Goal: Information Seeking & Learning: Learn about a topic

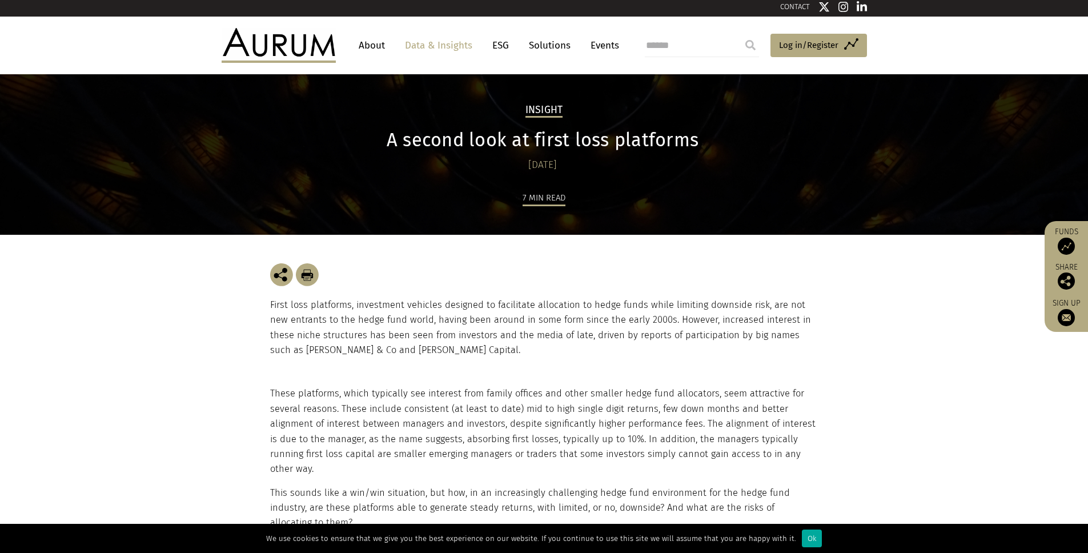
scroll to position [5, 0]
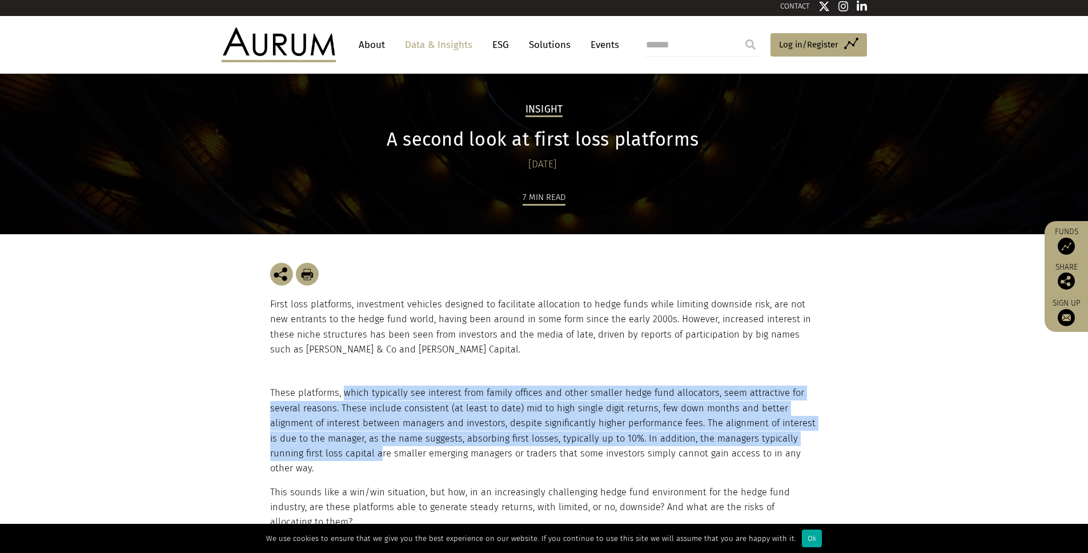
drag, startPoint x: 344, startPoint y: 393, endPoint x: 343, endPoint y: 454, distance: 60.5
click at [343, 454] on p "These platforms, which typically see interest from family offices and other sma…" at bounding box center [542, 430] width 545 height 90
drag, startPoint x: 352, startPoint y: 454, endPoint x: 343, endPoint y: 399, distance: 56.1
click at [343, 399] on p "These platforms, which typically see interest from family offices and other sma…" at bounding box center [542, 430] width 545 height 90
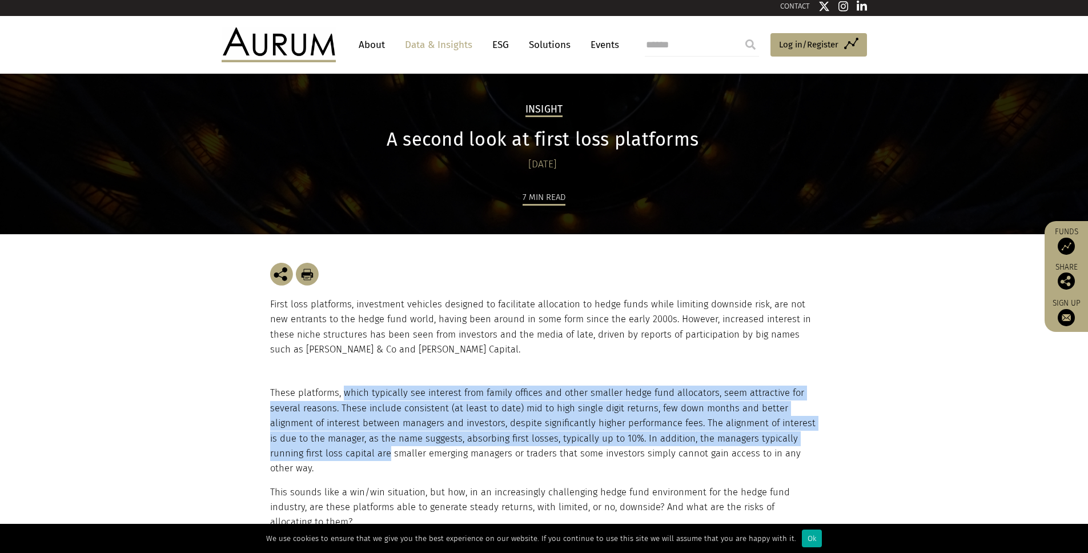
click at [343, 399] on p "These platforms, which typically see interest from family offices and other sma…" at bounding box center [542, 430] width 545 height 90
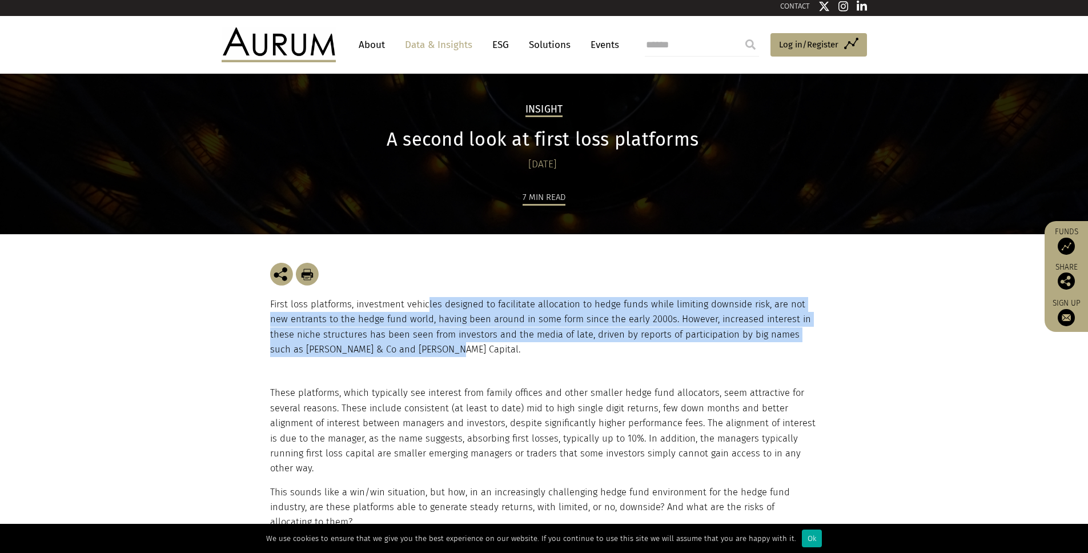
drag, startPoint x: 425, startPoint y: 304, endPoint x: 418, endPoint y: 352, distance: 48.4
click at [418, 352] on p "First loss platforms, investment vehicles designed to facilitate allocation to …" at bounding box center [544, 327] width 548 height 61
drag, startPoint x: 417, startPoint y: 348, endPoint x: 403, endPoint y: 308, distance: 43.2
click at [403, 308] on p "First loss platforms, investment vehicles designed to facilitate allocation to …" at bounding box center [544, 327] width 548 height 61
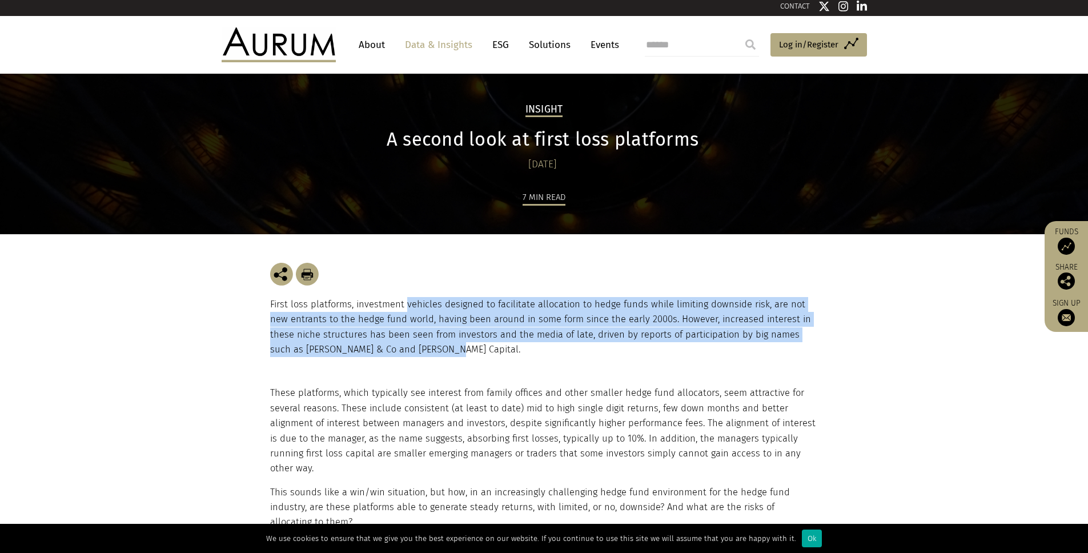
click at [403, 308] on p "First loss platforms, investment vehicles designed to facilitate allocation to …" at bounding box center [544, 327] width 548 height 61
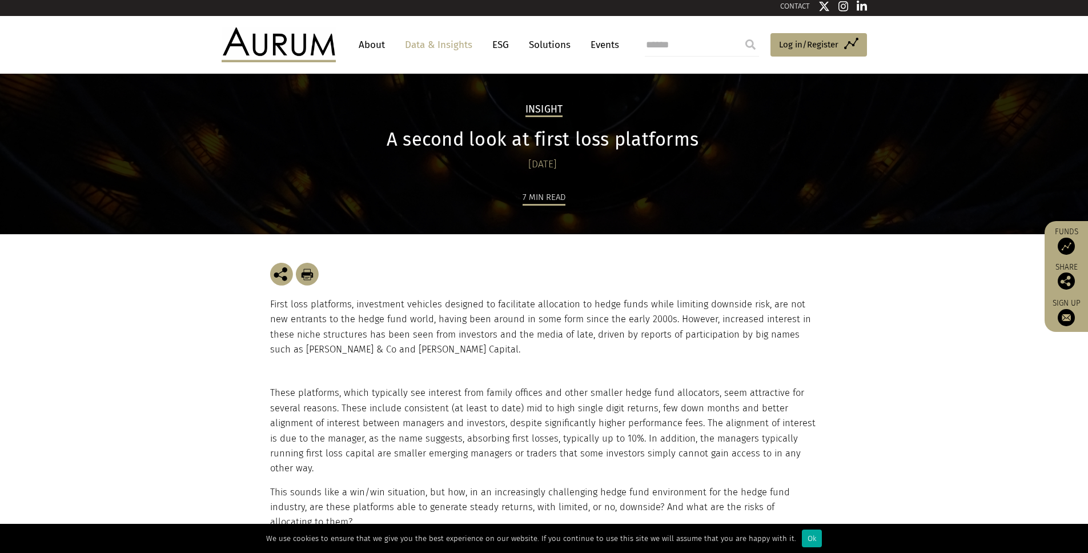
click at [229, 319] on section "First loss platforms, investment vehicles designed to facilitate allocation to …" at bounding box center [544, 310] width 1088 height 152
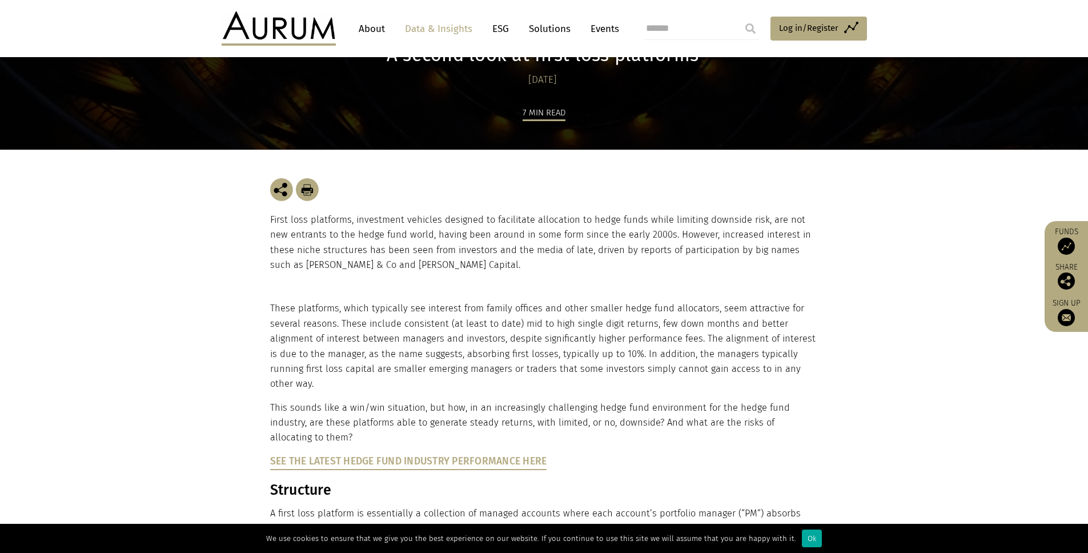
scroll to position [111, 0]
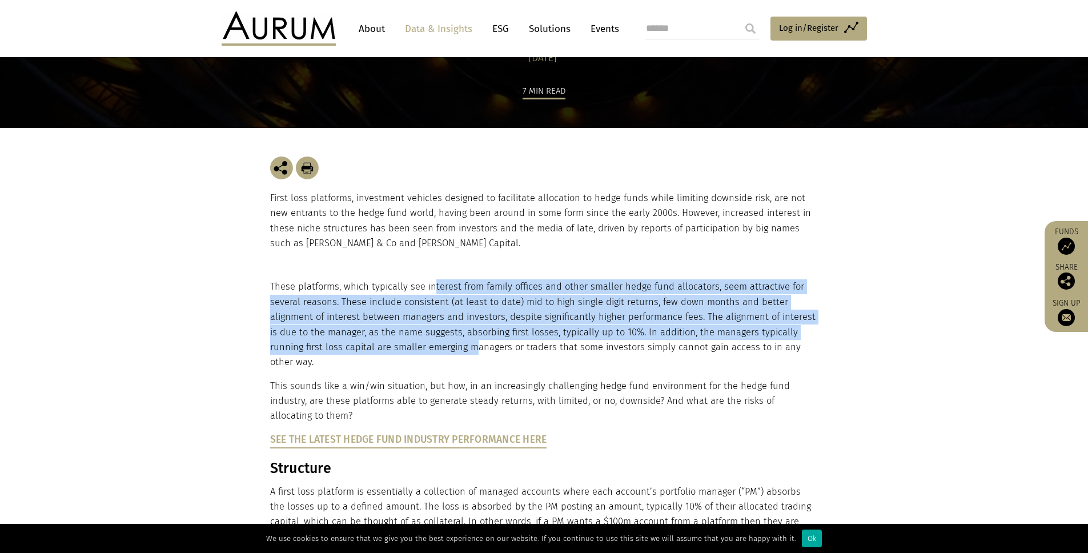
drag, startPoint x: 431, startPoint y: 287, endPoint x: 437, endPoint y: 343, distance: 56.3
click at [437, 343] on p "These platforms, which typically see interest from family offices and other sma…" at bounding box center [542, 324] width 545 height 90
drag, startPoint x: 336, startPoint y: 347, endPoint x: 344, endPoint y: 285, distance: 62.3
click at [344, 285] on p "These platforms, which typically see interest from family offices and other sma…" at bounding box center [542, 324] width 545 height 90
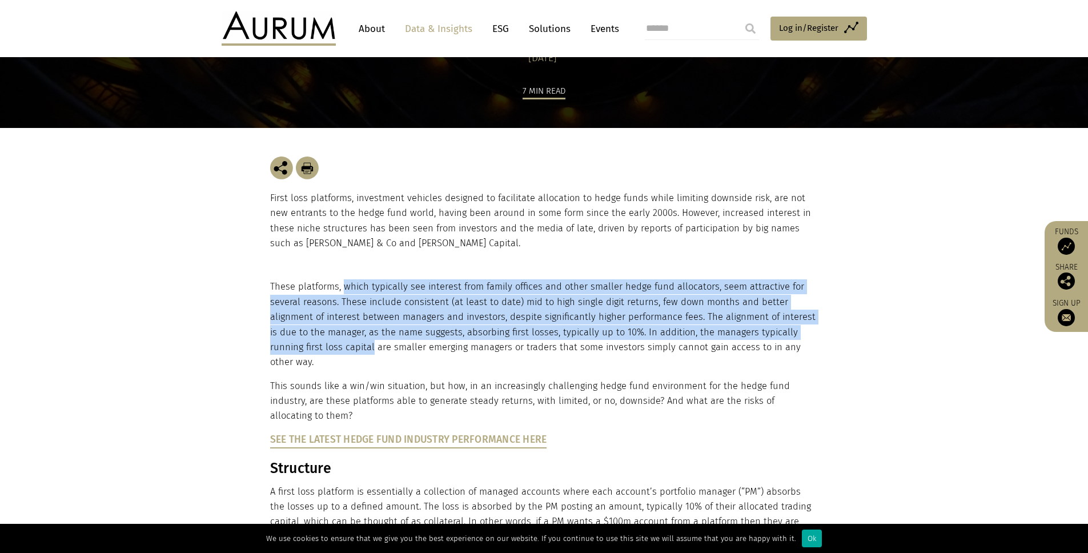
click at [344, 285] on p "These platforms, which typically see interest from family offices and other sma…" at bounding box center [542, 324] width 545 height 90
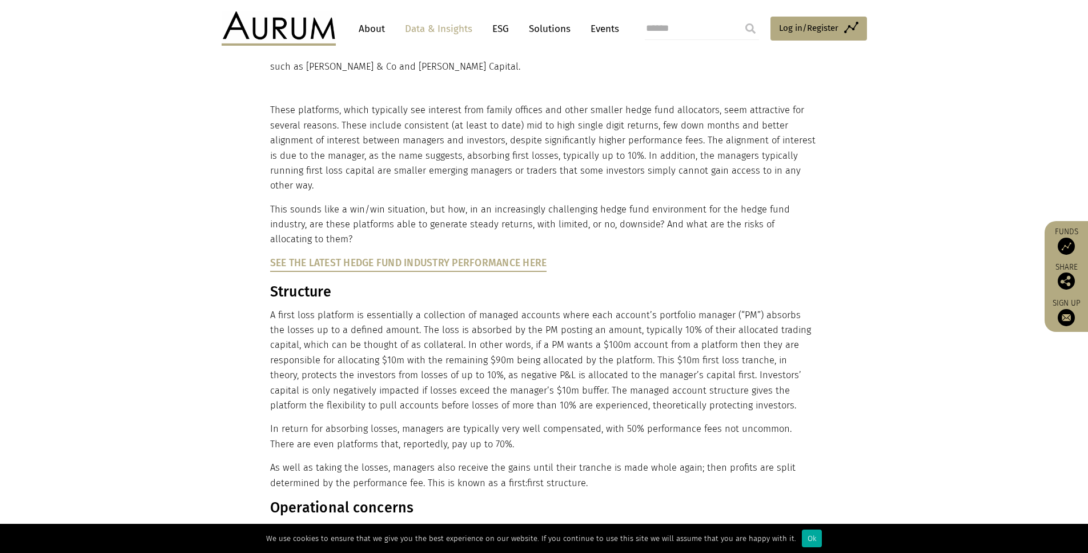
scroll to position [289, 0]
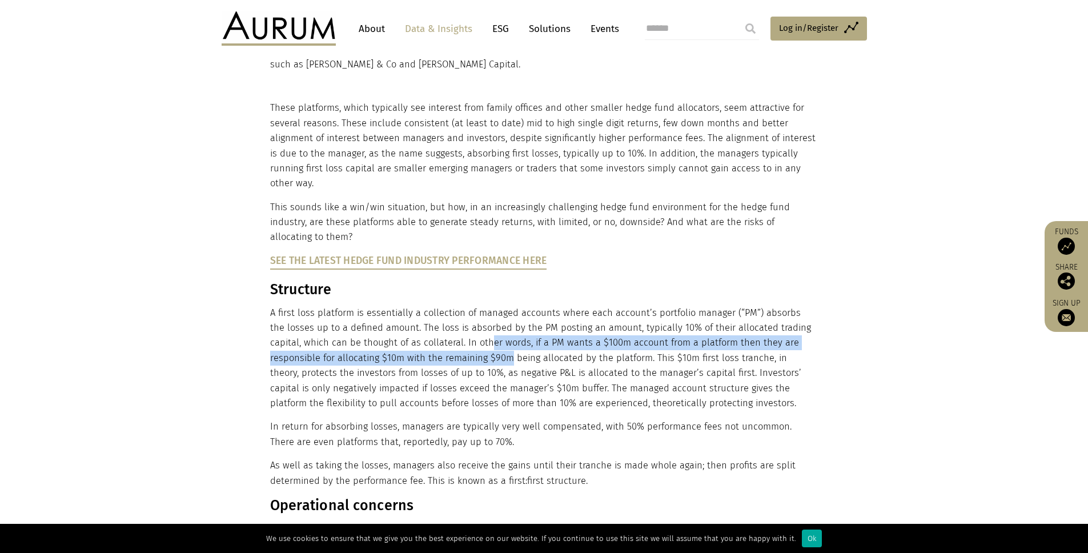
drag, startPoint x: 457, startPoint y: 332, endPoint x: 456, endPoint y: 341, distance: 9.7
click at [456, 341] on p "A first loss platform is essentially a collection of managed accounts where eac…" at bounding box center [542, 358] width 545 height 106
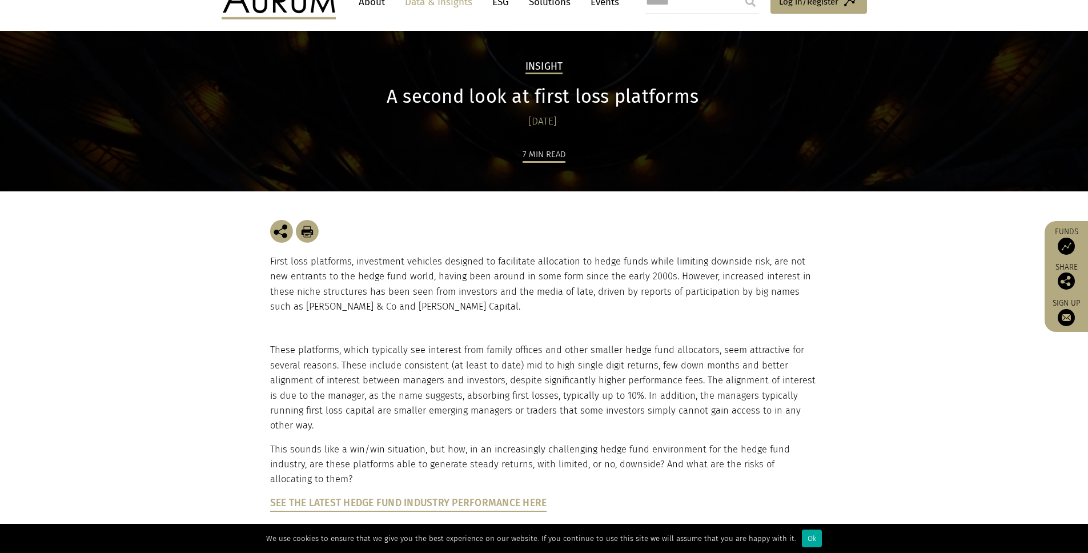
scroll to position [0, 0]
